Goal: Transaction & Acquisition: Purchase product/service

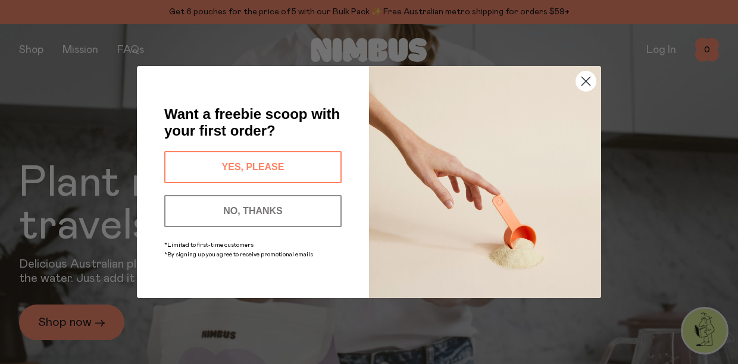
click at [594, 83] on circle "Close dialog" at bounding box center [586, 81] width 20 height 20
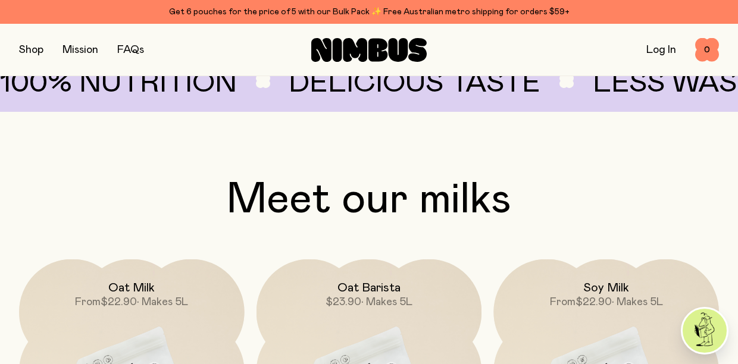
scroll to position [838, 0]
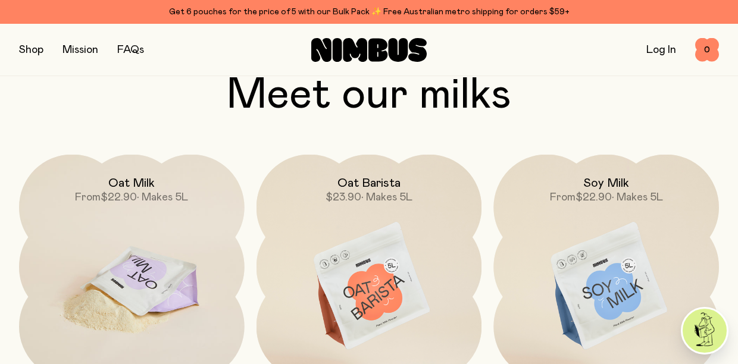
click at [182, 253] on img at bounding box center [132, 287] width 226 height 265
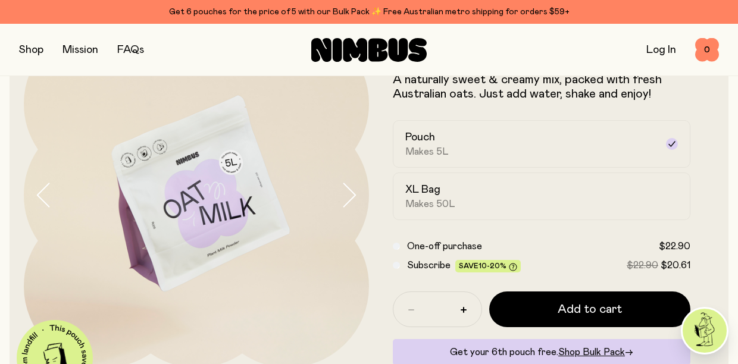
scroll to position [79, 0]
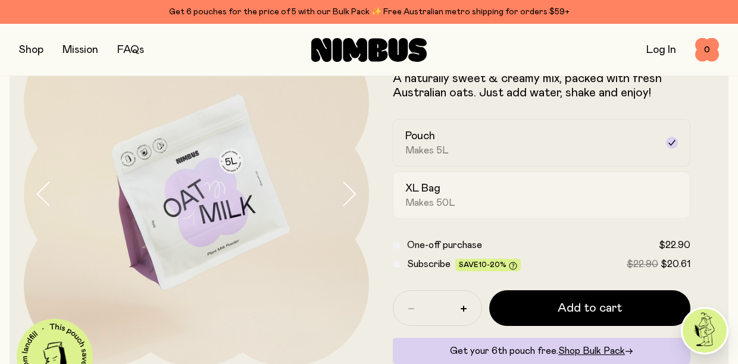
click at [426, 195] on h2 "XL Bag" at bounding box center [422, 189] width 35 height 14
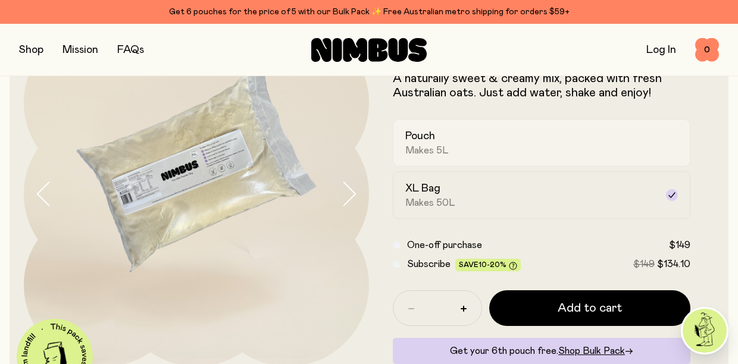
click at [434, 155] on span "Makes 5L" at bounding box center [426, 151] width 43 height 12
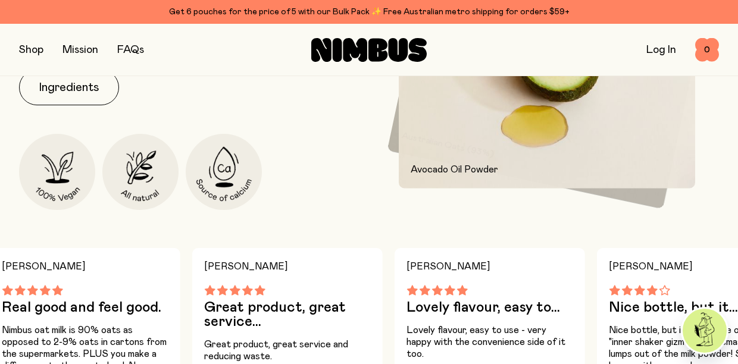
scroll to position [541, 0]
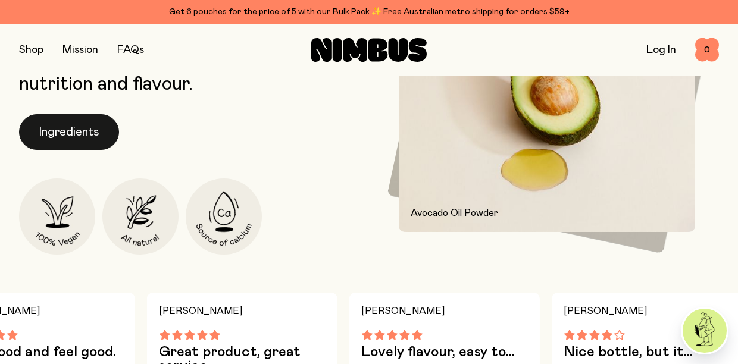
click at [77, 126] on button "Ingredients" at bounding box center [69, 132] width 100 height 36
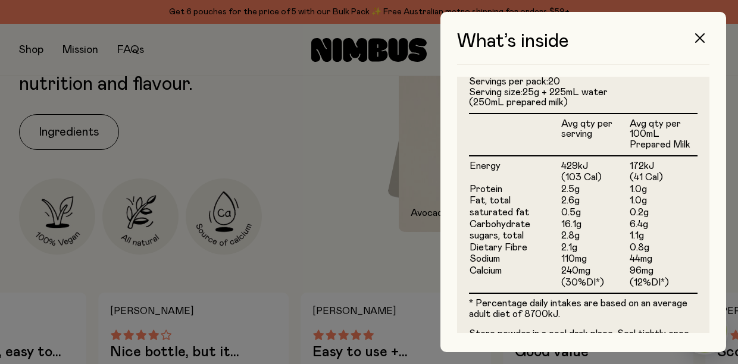
scroll to position [0, 0]
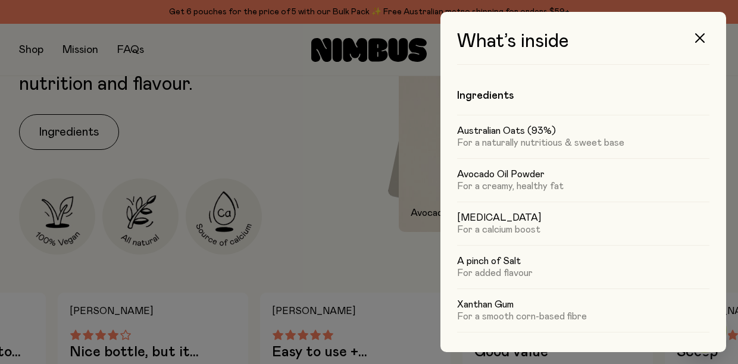
click at [240, 136] on div at bounding box center [369, 182] width 738 height 364
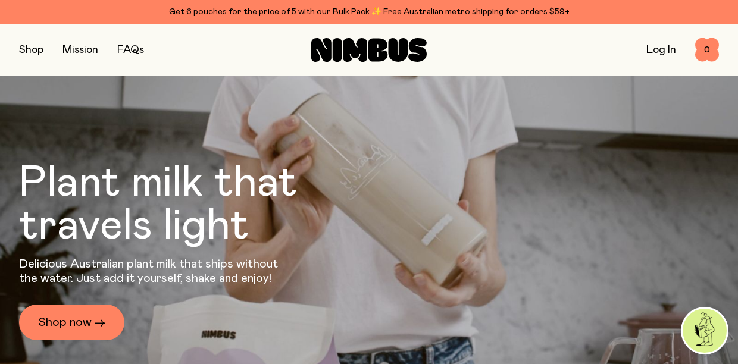
scroll to position [838, 0]
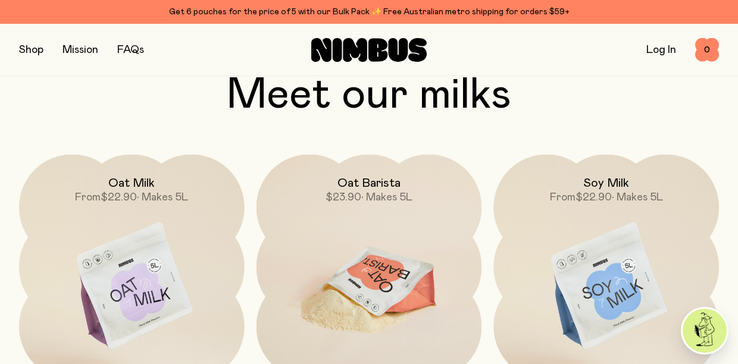
click at [408, 258] on img at bounding box center [370, 287] width 226 height 265
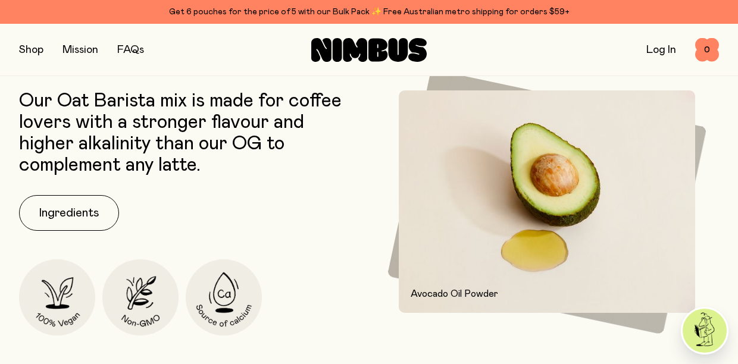
scroll to position [500, 0]
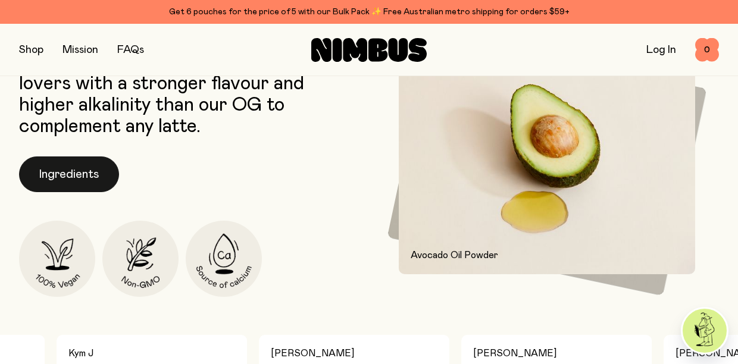
click at [75, 165] on button "Ingredients" at bounding box center [69, 175] width 100 height 36
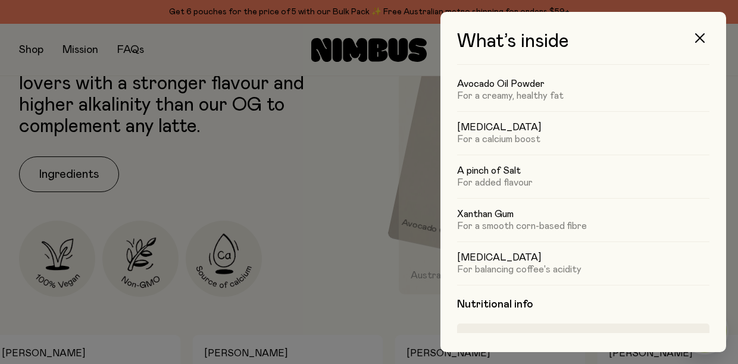
scroll to position [0, 0]
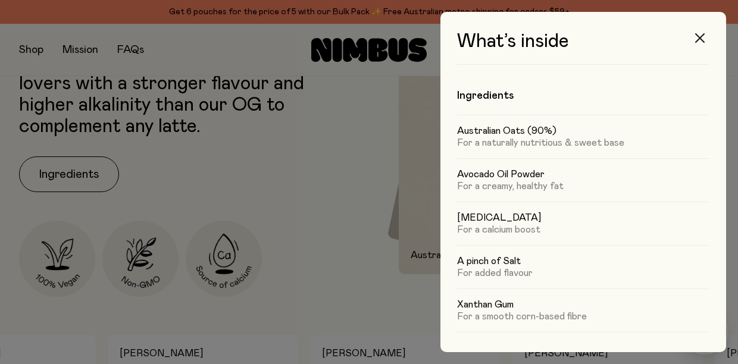
click at [697, 42] on icon "button" at bounding box center [700, 38] width 10 height 10
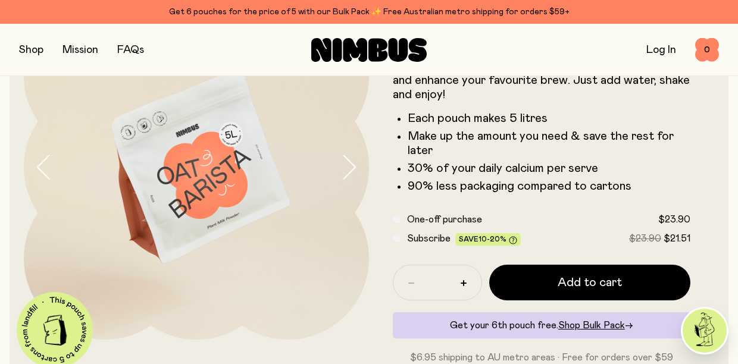
scroll to position [74, 0]
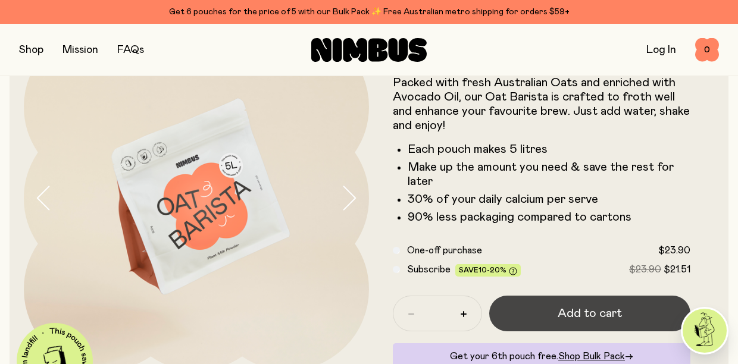
click at [545, 317] on button "Add to cart" at bounding box center [589, 314] width 201 height 36
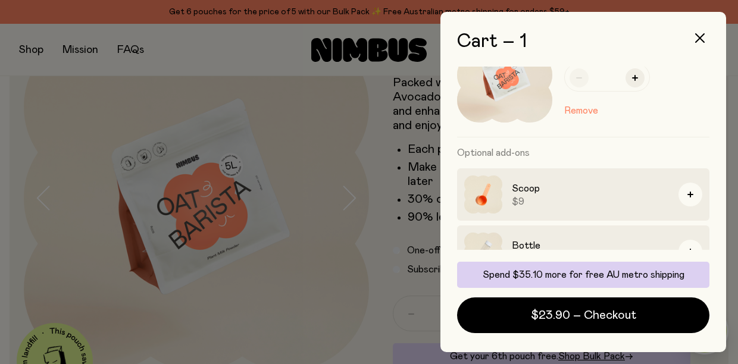
scroll to position [139, 0]
